Goal: Transaction & Acquisition: Purchase product/service

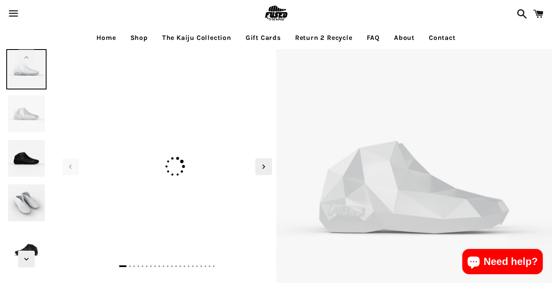
select select "**********"
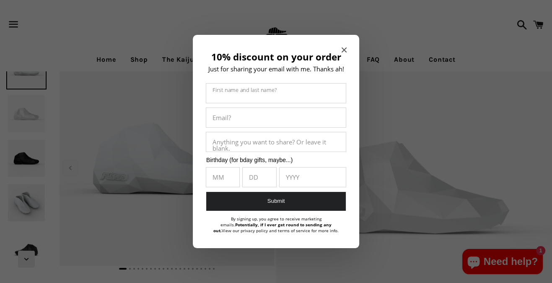
click at [345, 47] on icon "Close modal" at bounding box center [344, 49] width 5 height 5
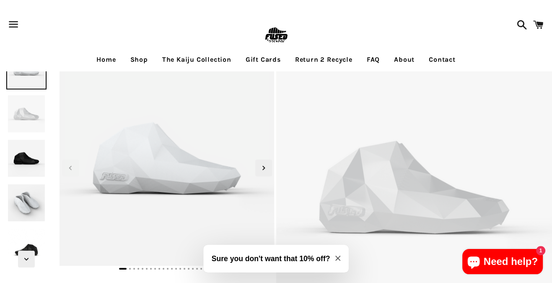
click at [21, 154] on img at bounding box center [26, 158] width 40 height 40
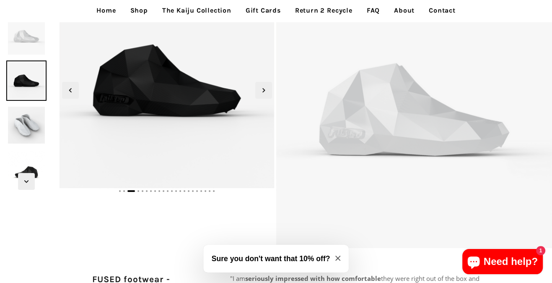
scroll to position [42, 0]
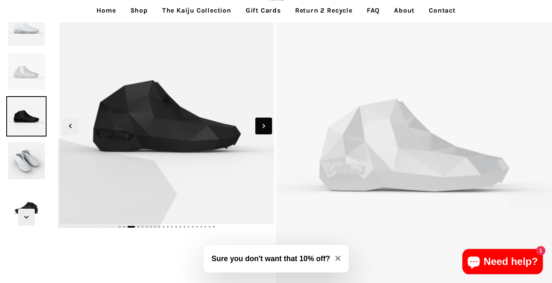
click at [259, 127] on icon "Next slide" at bounding box center [263, 125] width 9 height 9
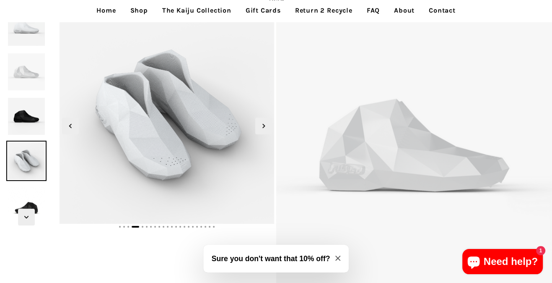
click at [360, 145] on img at bounding box center [414, 145] width 276 height 276
click at [260, 128] on icon "Next slide" at bounding box center [263, 125] width 9 height 9
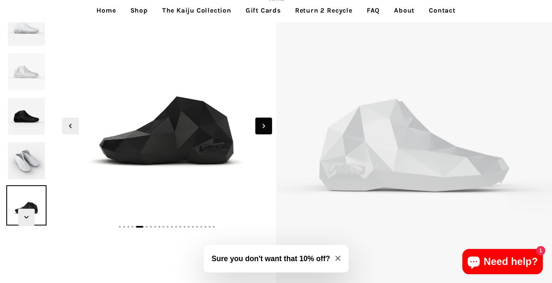
click at [260, 128] on icon "Next slide" at bounding box center [263, 125] width 9 height 9
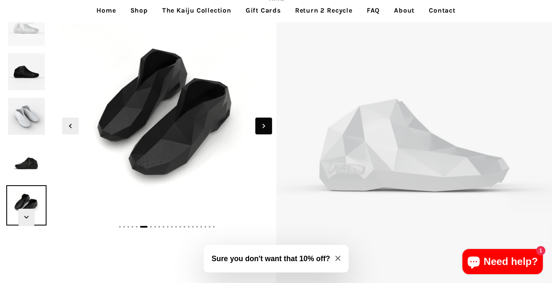
click at [260, 128] on icon "Next slide" at bounding box center [263, 125] width 9 height 9
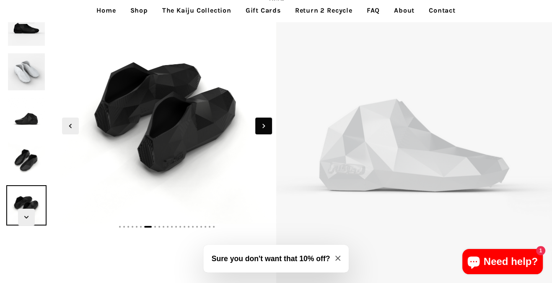
click at [260, 128] on icon "Next slide" at bounding box center [263, 125] width 9 height 9
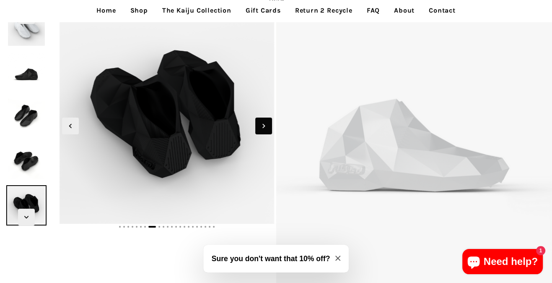
click at [260, 128] on icon "Next slide" at bounding box center [263, 125] width 9 height 9
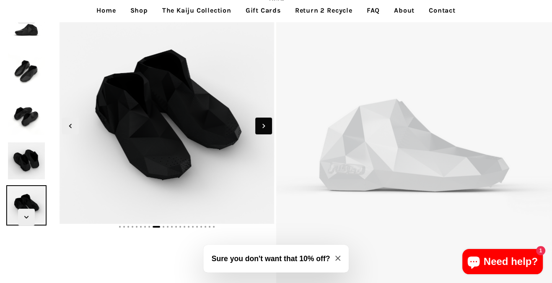
click at [260, 128] on icon "Next slide" at bounding box center [263, 125] width 9 height 9
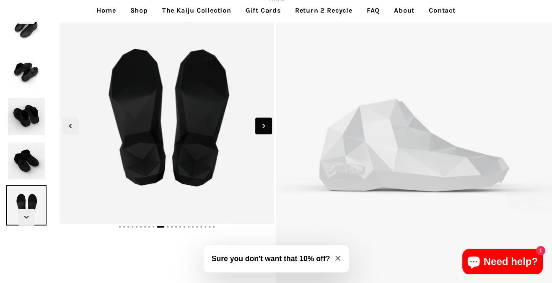
click at [260, 128] on icon "Next slide" at bounding box center [263, 125] width 9 height 9
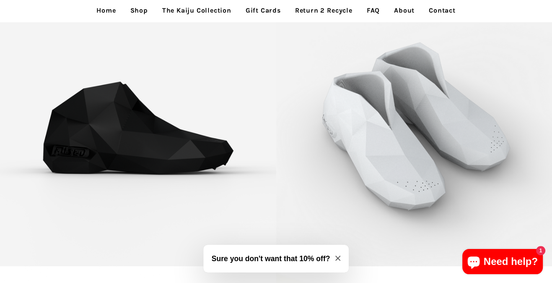
scroll to position [545, 0]
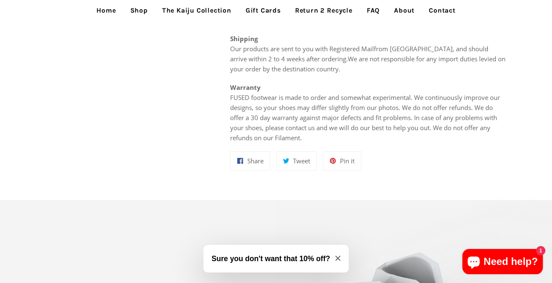
click at [192, 10] on link "The Kaiju Collection" at bounding box center [197, 10] width 82 height 21
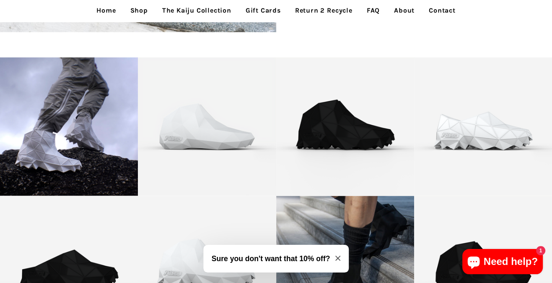
scroll to position [1220, 0]
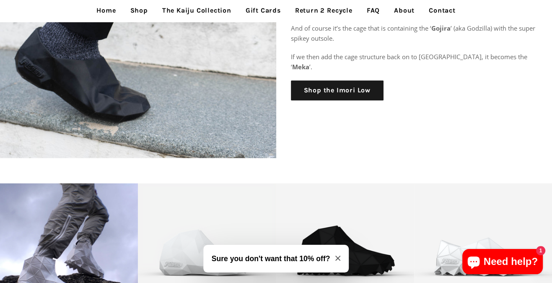
click at [143, 9] on link "Shop" at bounding box center [139, 10] width 30 height 21
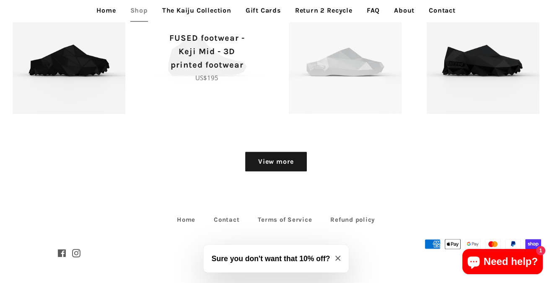
scroll to position [982, 0]
